Goal: Task Accomplishment & Management: Manage account settings

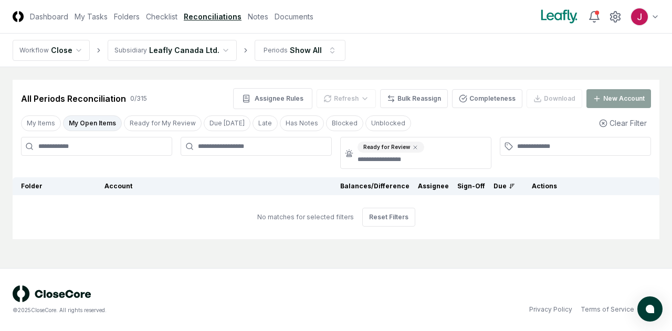
click at [214, 52] on html "CloseCore Dashboard My Tasks Folders Checklist Reconciliations Notes Documents …" at bounding box center [336, 165] width 672 height 331
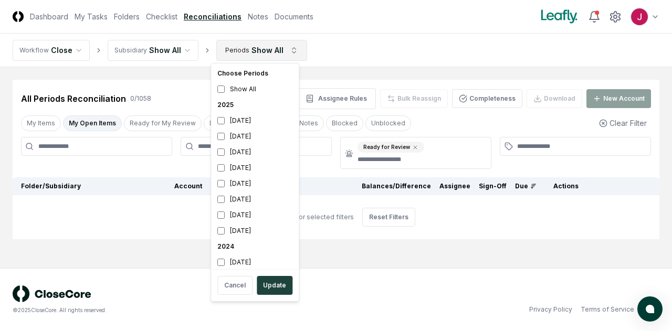
click at [286, 50] on html "CloseCore Dashboard My Tasks Folders Checklist Reconciliations Notes Documents …" at bounding box center [336, 165] width 672 height 331
click at [243, 138] on div "[DATE]" at bounding box center [254, 137] width 83 height 16
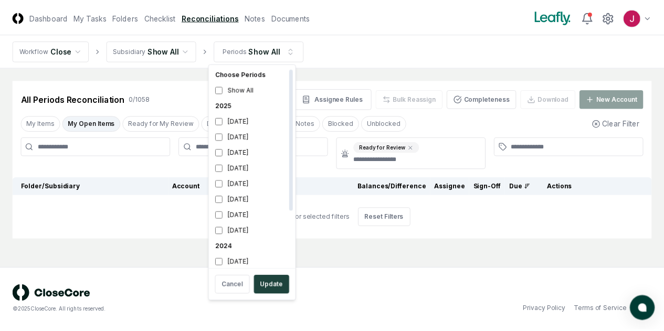
scroll to position [3, 0]
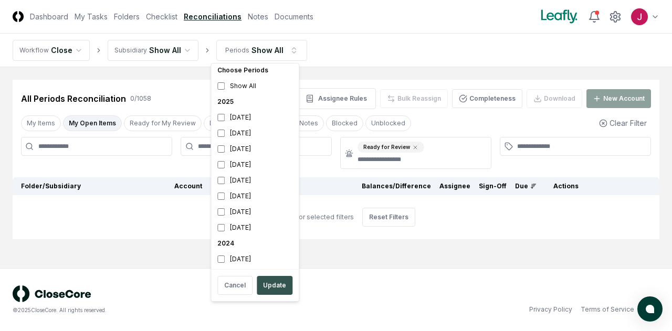
click at [270, 283] on button "Update" at bounding box center [275, 285] width 36 height 19
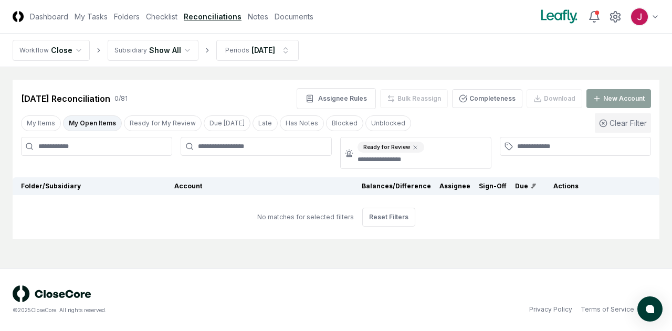
click at [625, 119] on button "Clear Filter" at bounding box center [623, 122] width 56 height 19
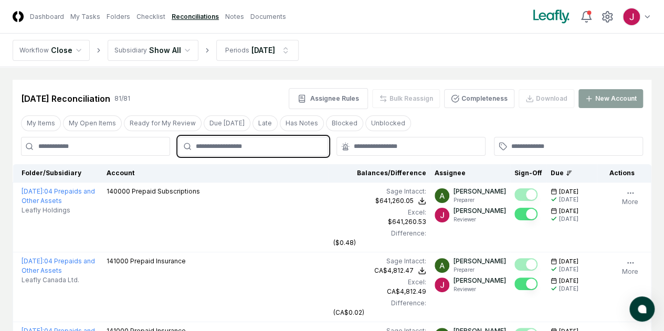
click at [268, 150] on input "text" at bounding box center [258, 146] width 125 height 9
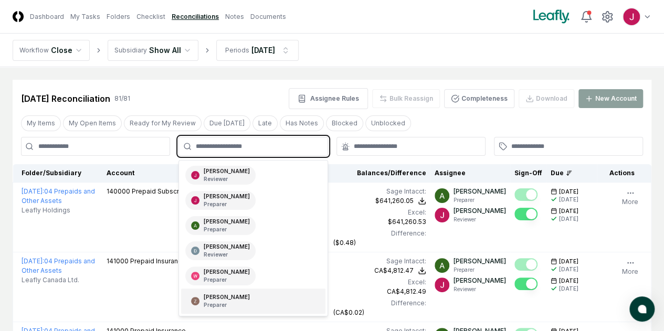
click at [217, 295] on div "[PERSON_NAME] Preparer" at bounding box center [227, 302] width 46 height 16
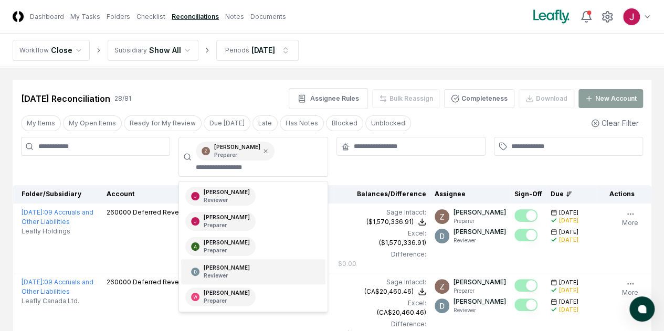
click at [574, 170] on div at bounding box center [568, 157] width 149 height 40
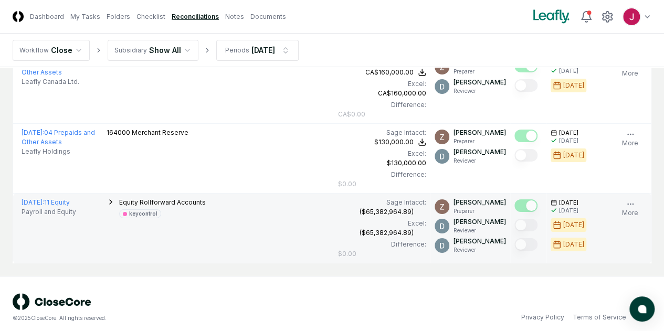
scroll to position [1897, 0]
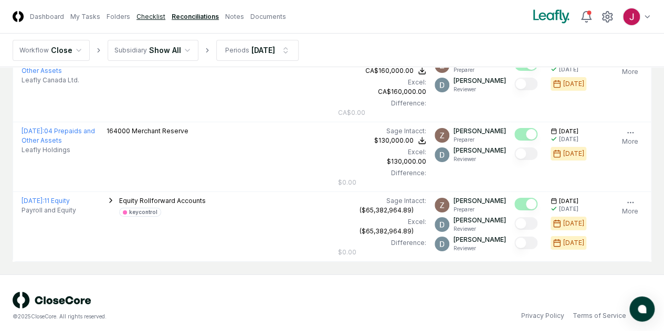
click at [164, 14] on link "Checklist" at bounding box center [151, 16] width 29 height 9
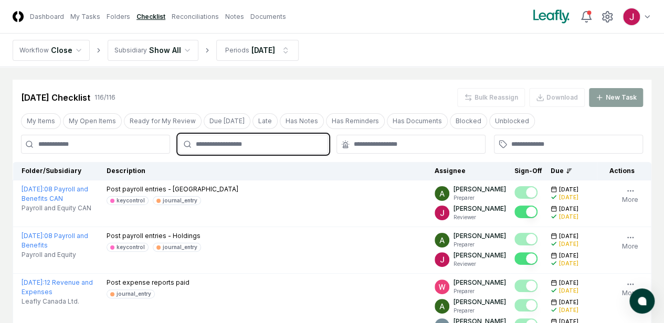
click at [258, 146] on input "text" at bounding box center [258, 144] width 125 height 9
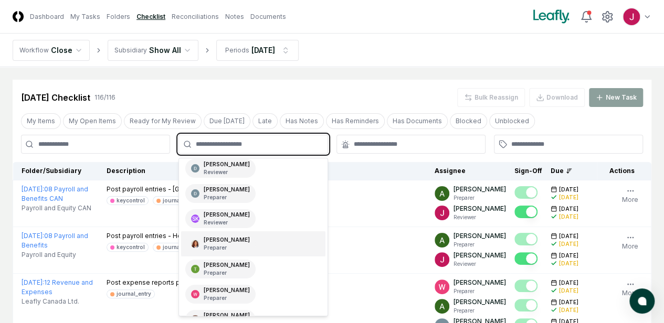
scroll to position [95, 0]
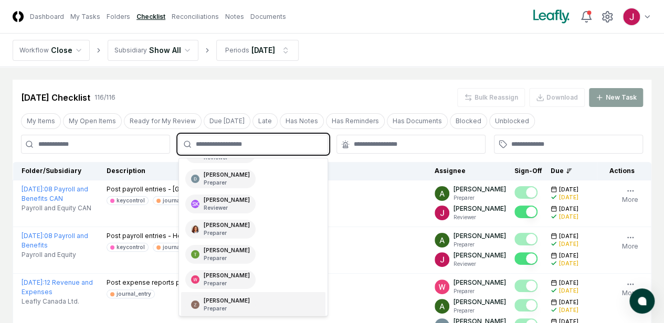
click at [247, 305] on p "Preparer" at bounding box center [227, 309] width 46 height 8
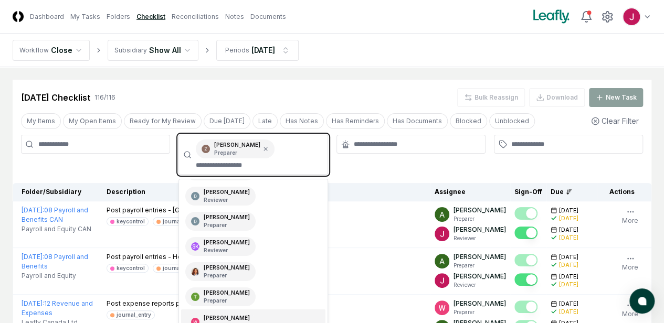
scroll to position [70, 0]
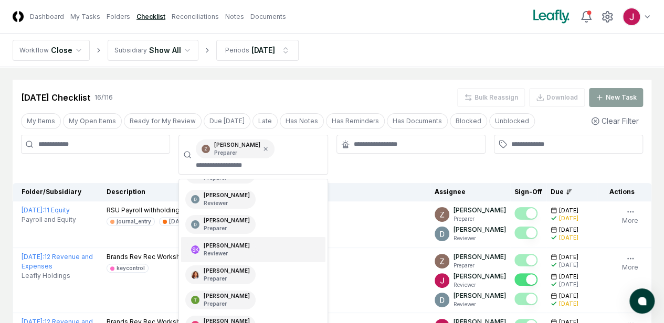
click at [486, 166] on div at bounding box center [411, 155] width 149 height 40
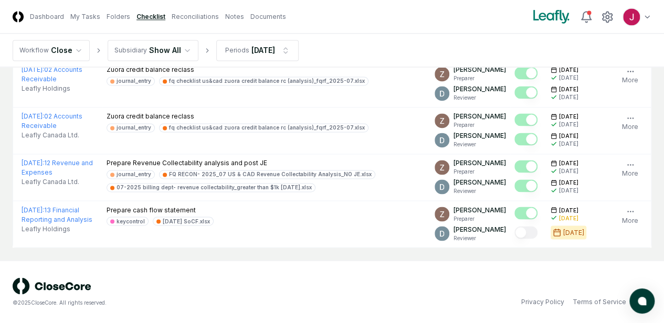
scroll to position [893, 0]
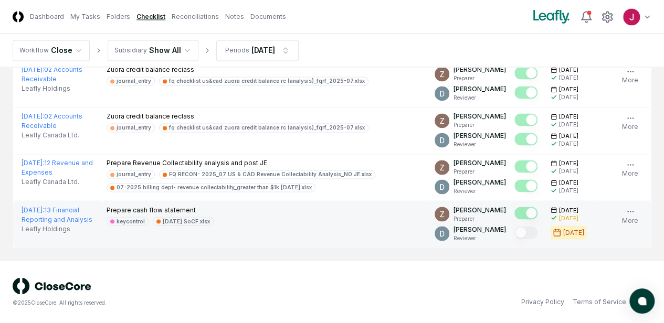
click at [0, 0] on icon "button" at bounding box center [0, 0] width 0 height 0
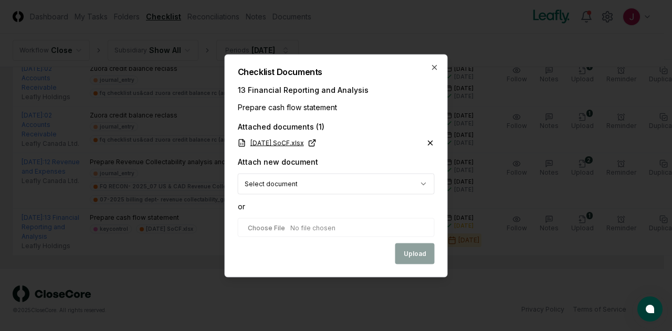
click at [279, 141] on link "[DATE] SoCF.xlsx" at bounding box center [277, 142] width 79 height 9
click at [433, 69] on icon "button" at bounding box center [435, 67] width 8 height 8
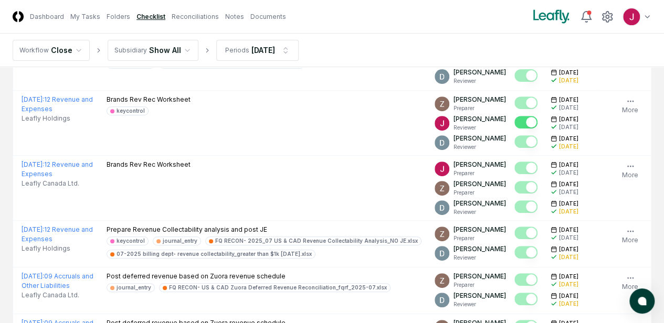
scroll to position [0, 0]
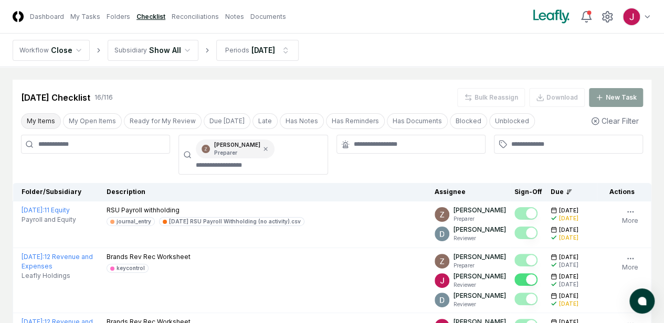
click at [47, 125] on button "My Items" at bounding box center [41, 121] width 40 height 16
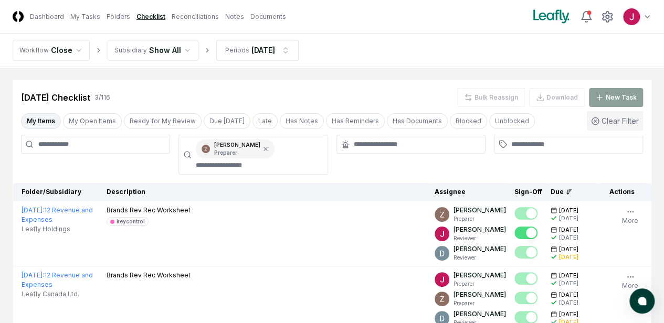
click at [600, 123] on icon "button" at bounding box center [595, 121] width 8 height 8
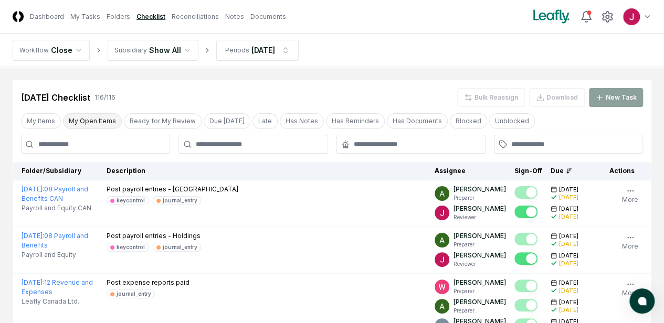
click at [88, 118] on button "My Open Items" at bounding box center [92, 121] width 59 height 16
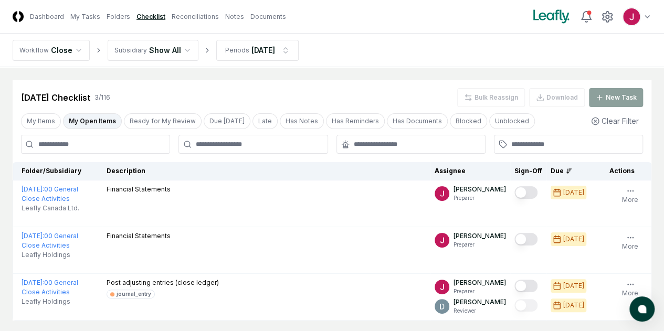
click at [88, 118] on button "My Open Items" at bounding box center [92, 121] width 59 height 16
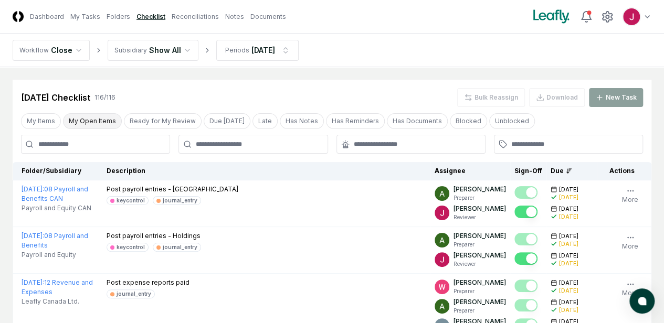
click at [88, 118] on button "My Open Items" at bounding box center [92, 121] width 59 height 16
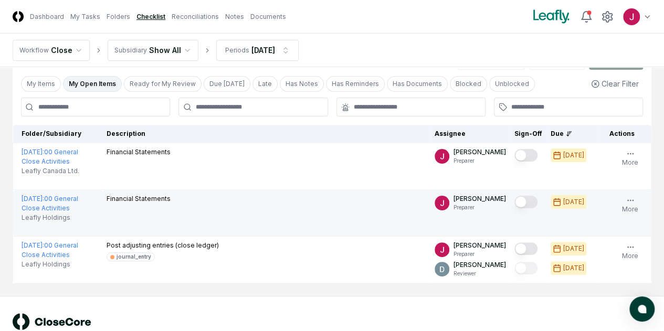
scroll to position [53, 0]
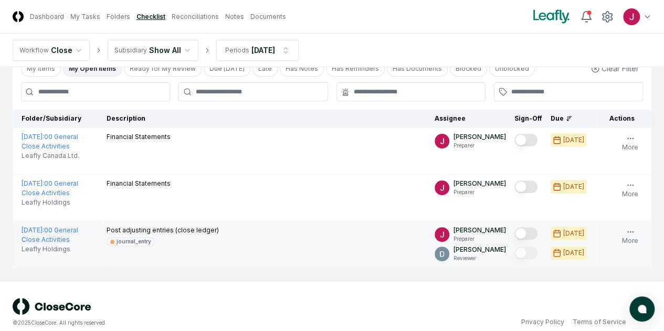
click at [0, 0] on icon "button" at bounding box center [0, 0] width 0 height 0
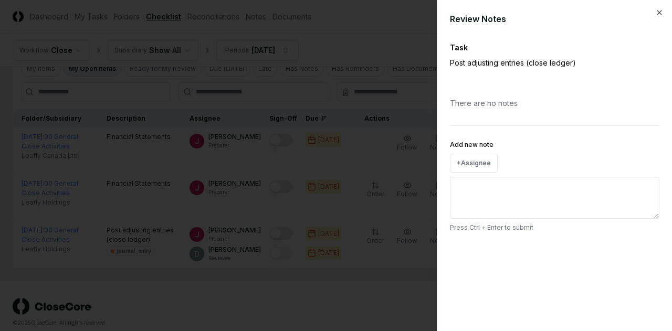
click at [495, 193] on textarea "Add new note" at bounding box center [555, 198] width 210 height 42
type textarea "*"
type textarea "**"
type textarea "*"
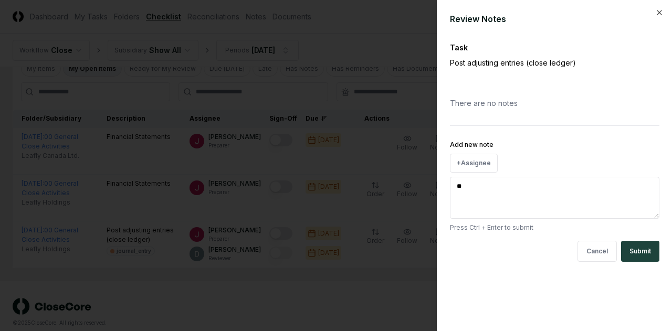
type textarea "***"
type textarea "*"
type textarea "***"
click at [641, 250] on button "Submit" at bounding box center [640, 251] width 38 height 21
type textarea "*"
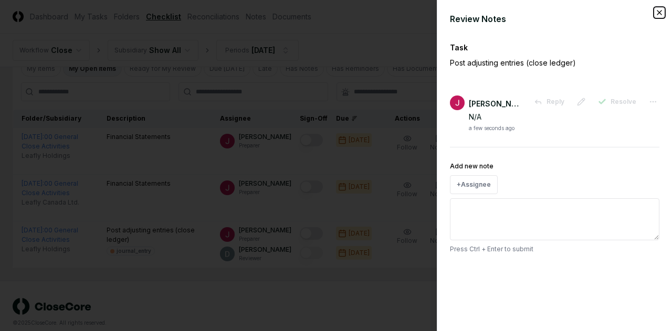
click at [659, 12] on icon "button" at bounding box center [659, 12] width 8 height 8
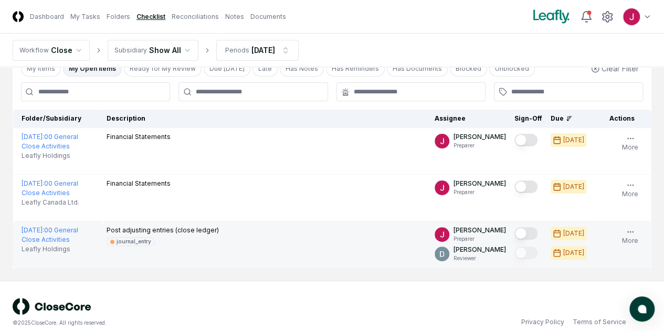
click at [515, 232] on button "Mark complete" at bounding box center [526, 233] width 23 height 13
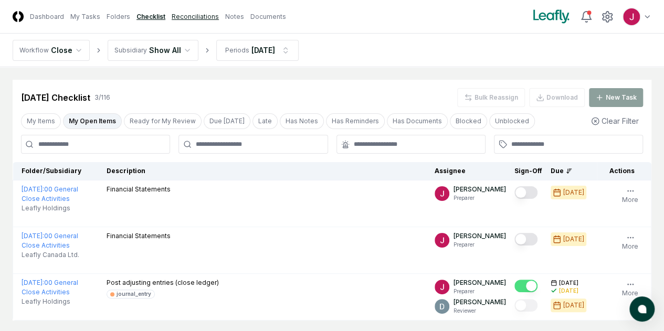
click at [212, 20] on link "Reconciliations" at bounding box center [195, 16] width 47 height 9
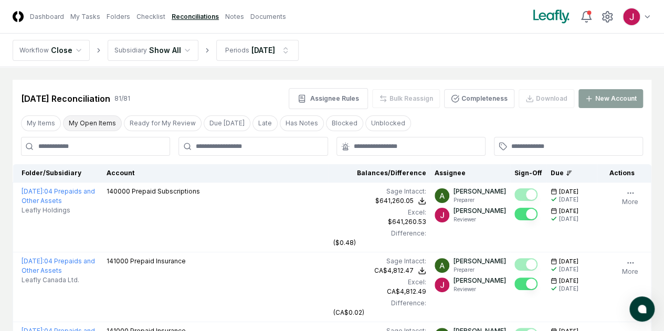
click at [91, 120] on button "My Open Items" at bounding box center [92, 124] width 59 height 16
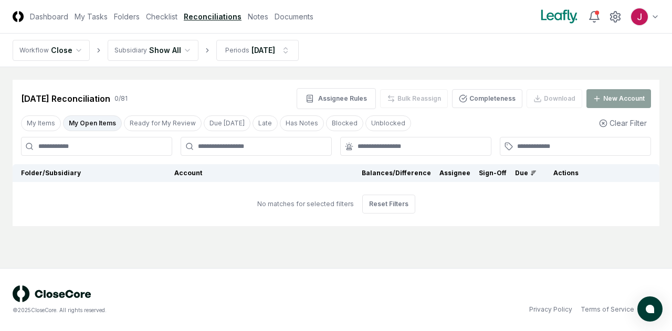
click at [91, 120] on button "My Open Items" at bounding box center [92, 124] width 59 height 16
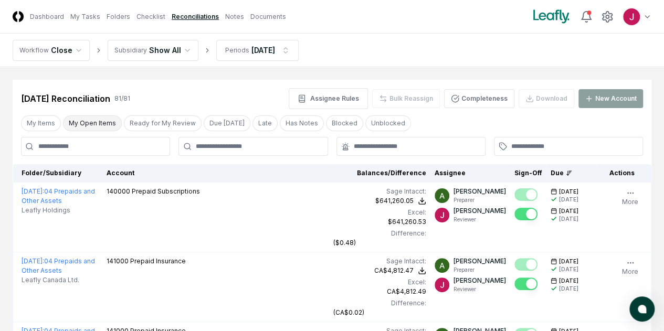
click at [106, 124] on button "My Open Items" at bounding box center [92, 124] width 59 height 16
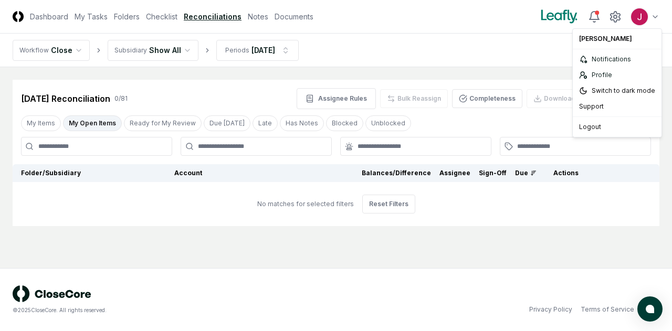
click at [646, 15] on html "CloseCore Dashboard My Tasks Folders Checklist Reconciliations Notes Documents …" at bounding box center [336, 165] width 672 height 331
click at [594, 126] on div "Logout" at bounding box center [617, 127] width 85 height 16
